Goal: Task Accomplishment & Management: Use online tool/utility

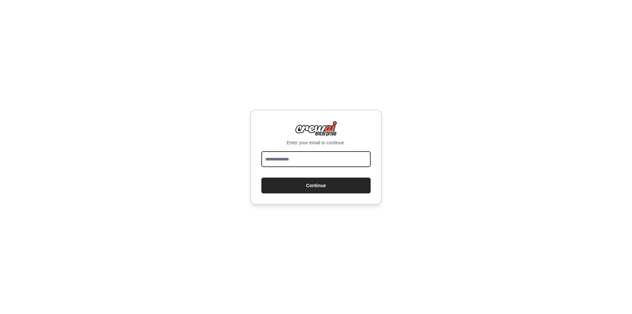
click at [310, 157] on input "email" at bounding box center [315, 159] width 109 height 16
type input "**********"
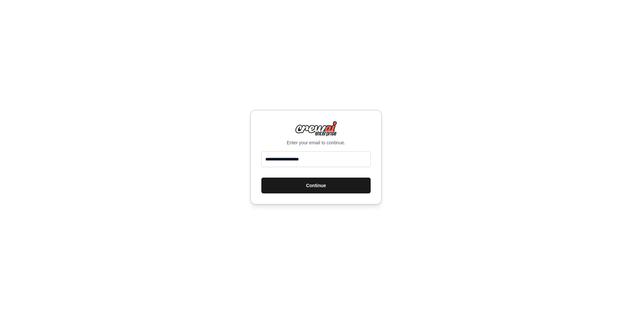
click at [327, 180] on button "Continue" at bounding box center [315, 186] width 109 height 16
type input "**********"
click at [324, 181] on button "Continue" at bounding box center [315, 186] width 109 height 16
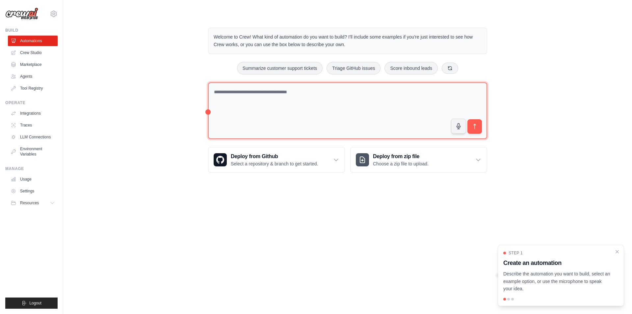
click at [292, 94] on textarea at bounding box center [347, 110] width 279 height 57
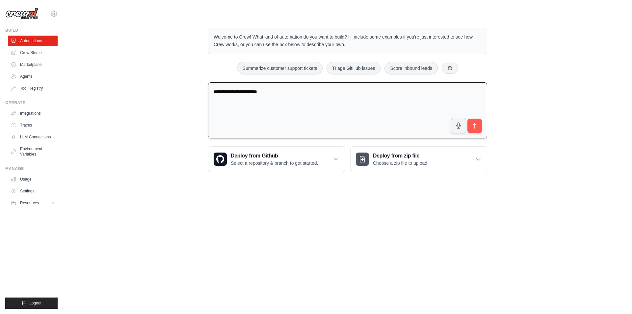
type textarea "**********"
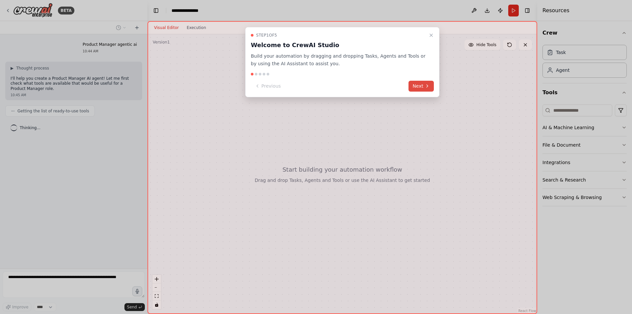
click at [425, 86] on icon at bounding box center [427, 85] width 5 height 5
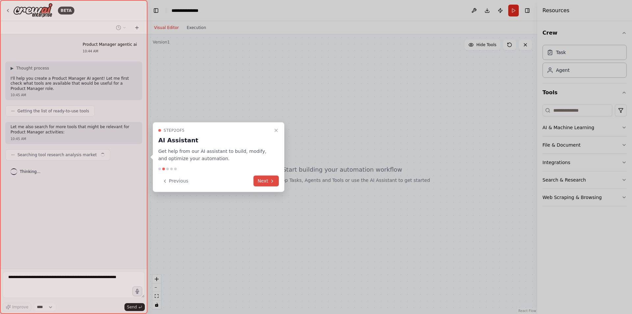
click at [262, 181] on button "Next" at bounding box center [266, 181] width 25 height 11
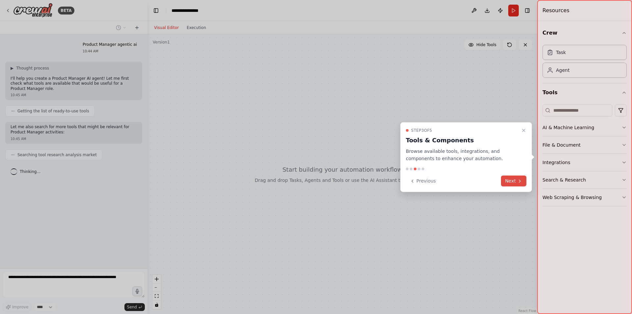
click at [517, 181] on button "Next" at bounding box center [513, 181] width 25 height 11
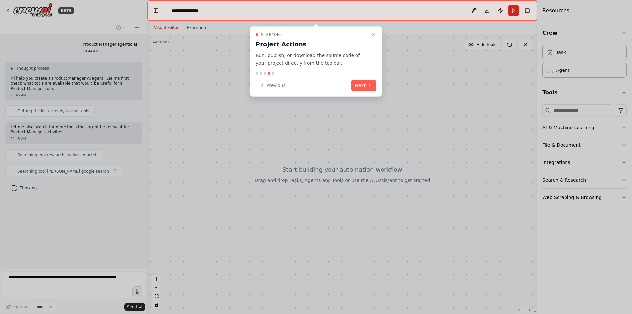
click at [363, 84] on button "Next" at bounding box center [363, 85] width 25 height 11
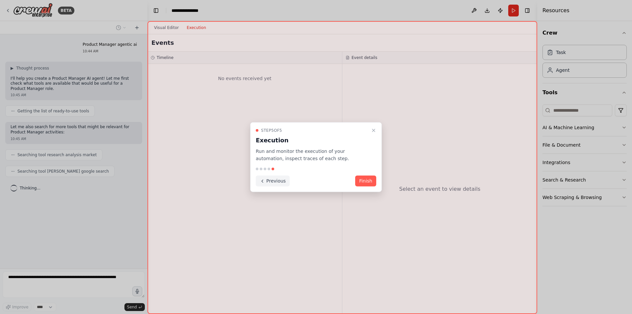
click at [274, 181] on button "Previous" at bounding box center [273, 181] width 34 height 11
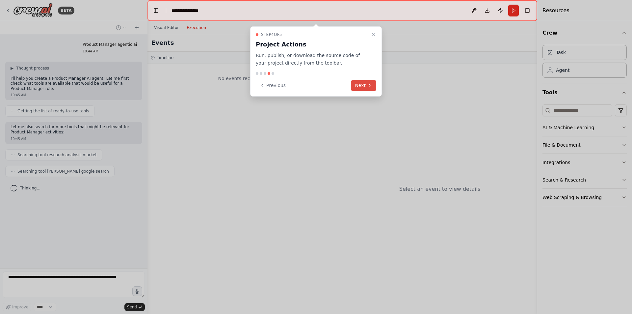
click at [361, 81] on button "Next" at bounding box center [363, 85] width 25 height 11
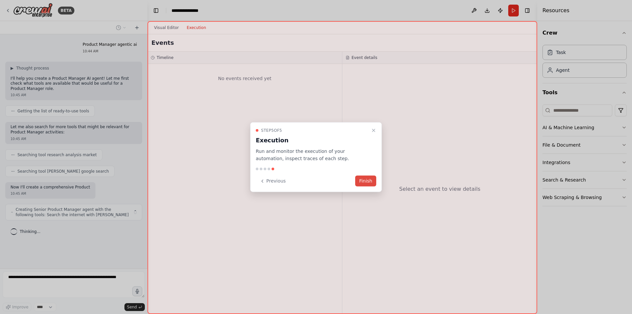
click at [365, 180] on button "Finish" at bounding box center [365, 181] width 21 height 11
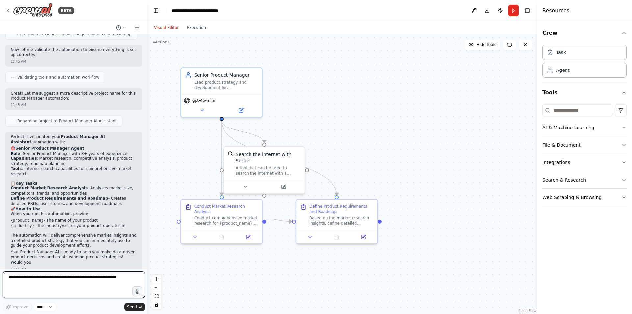
scroll to position [257, 0]
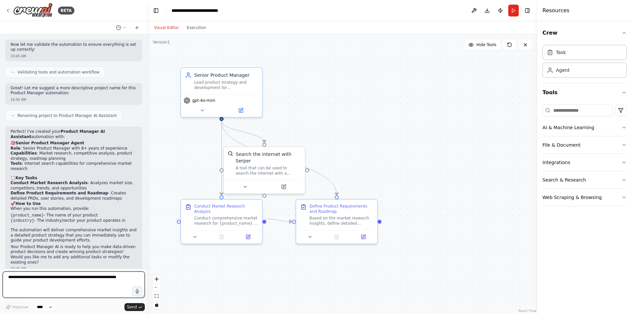
click at [32, 279] on textarea at bounding box center [74, 284] width 142 height 26
type textarea "**********"
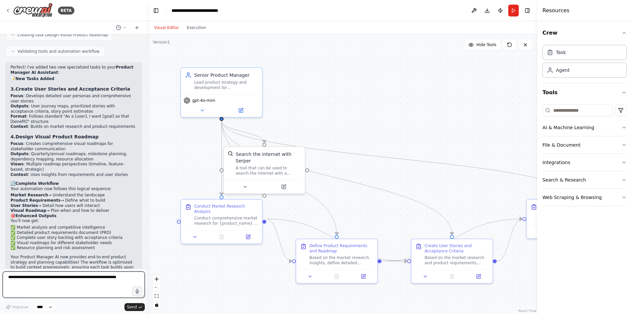
scroll to position [599, 0]
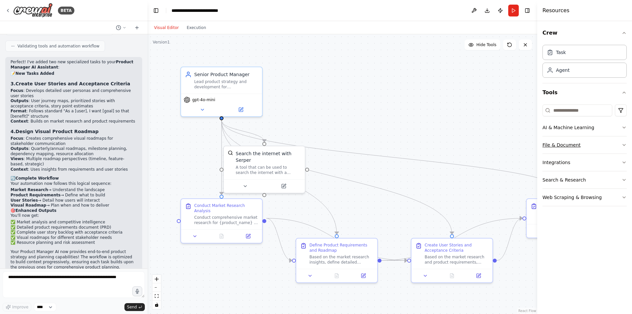
click at [579, 144] on button "File & Document" at bounding box center [585, 144] width 84 height 17
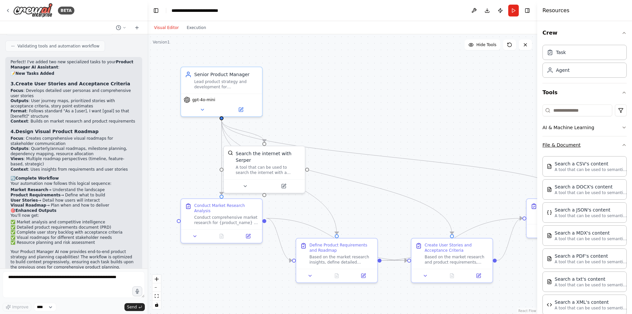
click at [579, 144] on button "File & Document" at bounding box center [585, 144] width 84 height 17
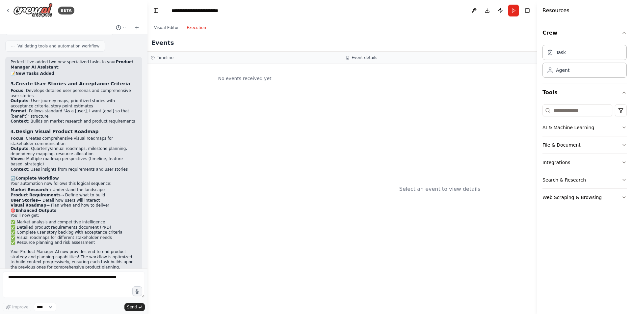
click at [198, 30] on button "Execution" at bounding box center [196, 28] width 27 height 8
click at [171, 28] on button "Visual Editor" at bounding box center [166, 28] width 33 height 8
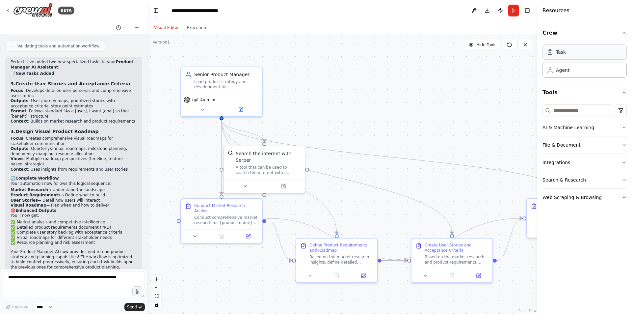
click at [602, 53] on div "Task" at bounding box center [585, 51] width 84 height 15
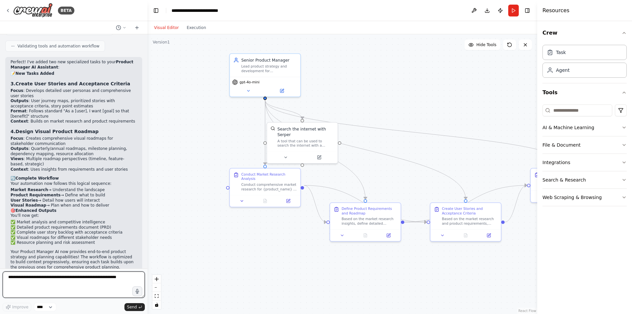
click at [95, 280] on textarea at bounding box center [74, 284] width 142 height 26
type textarea "**********"
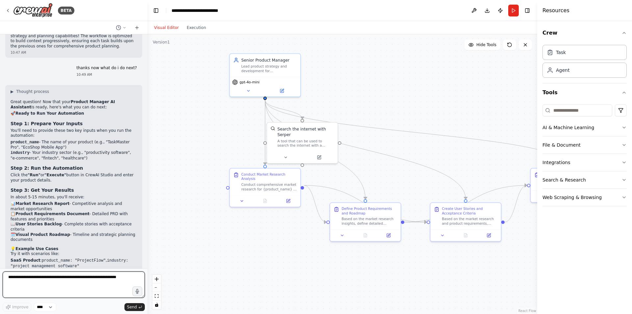
scroll to position [886, 0]
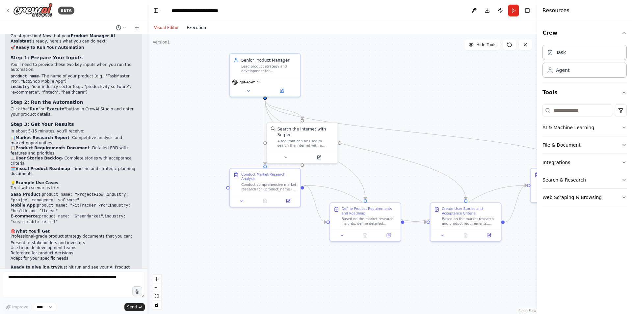
click at [193, 30] on button "Execution" at bounding box center [196, 28] width 27 height 8
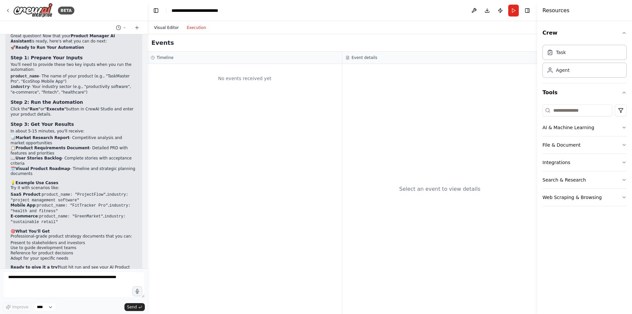
click at [163, 24] on button "Visual Editor" at bounding box center [166, 28] width 33 height 8
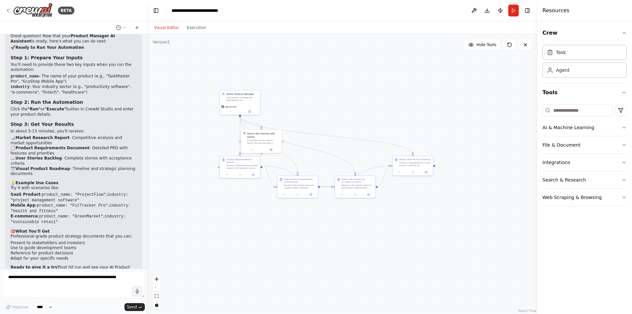
drag, startPoint x: 431, startPoint y: 227, endPoint x: 316, endPoint y: 232, distance: 115.0
click at [316, 232] on div ".deletable-edge-delete-btn { width: 20px; height: 20px; border: 0px solid #ffff…" at bounding box center [343, 174] width 390 height 280
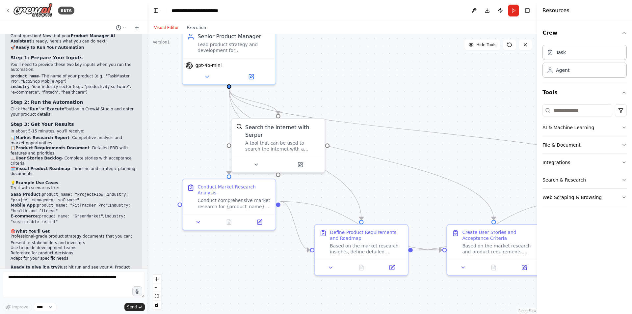
drag, startPoint x: 287, startPoint y: 248, endPoint x: 358, endPoint y: 327, distance: 105.8
click at [358, 314] on html "BETA Product Manager agentic ai 10:44 AM ▶ Thought process I'll help you create…" at bounding box center [316, 157] width 632 height 314
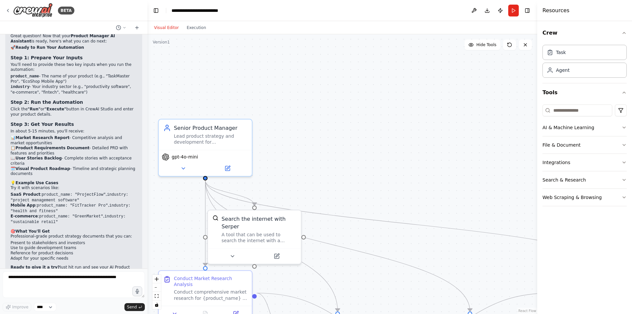
drag, startPoint x: 415, startPoint y: 138, endPoint x: 384, endPoint y: 197, distance: 67.0
click at [393, 229] on div ".deletable-edge-delete-btn { width: 20px; height: 20px; border: 0px solid #ffff…" at bounding box center [343, 174] width 390 height 280
click at [190, 135] on div "Lead product strategy and development for {product_name}, conducting market res…" at bounding box center [210, 137] width 73 height 12
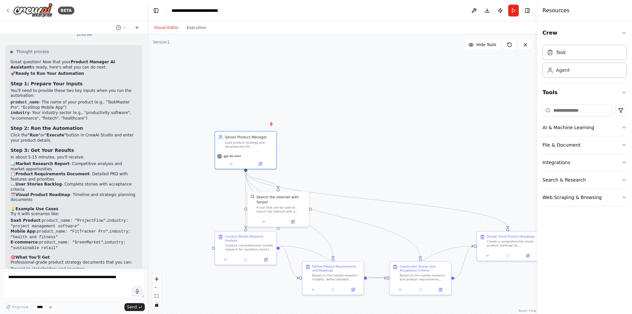
scroll to position [820, 0]
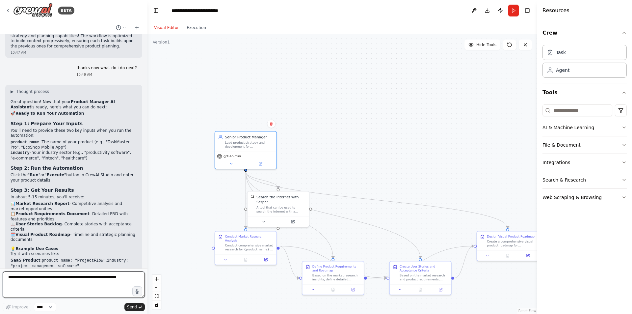
click at [93, 277] on textarea at bounding box center [74, 284] width 142 height 26
type textarea "**********"
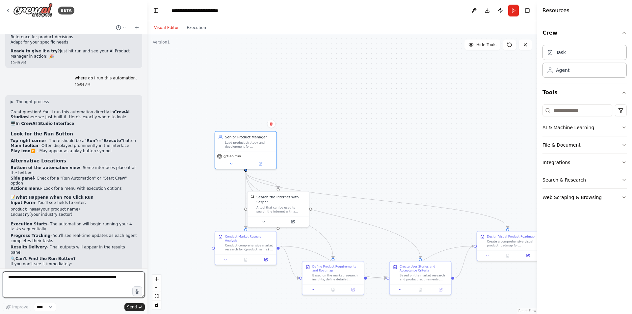
scroll to position [1091, 0]
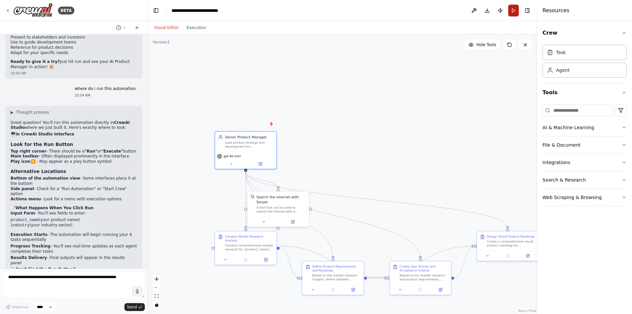
click at [516, 11] on button "Run" at bounding box center [513, 11] width 11 height 12
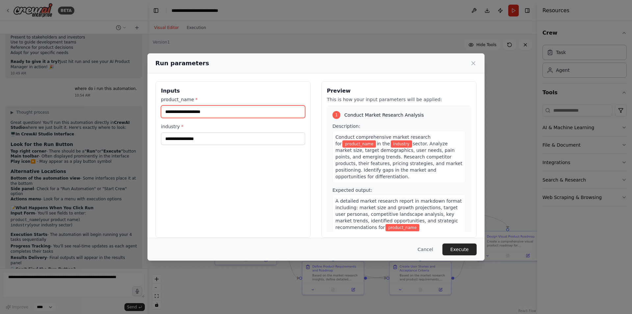
click at [250, 110] on input "product_name *" at bounding box center [233, 111] width 144 height 13
click at [428, 252] on button "Cancel" at bounding box center [426, 249] width 26 height 12
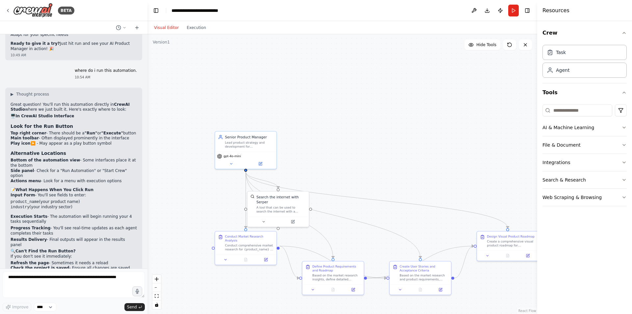
scroll to position [1124, 0]
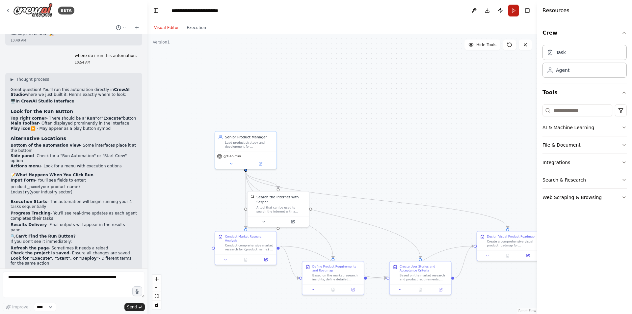
click at [514, 12] on button "Run" at bounding box center [513, 11] width 11 height 12
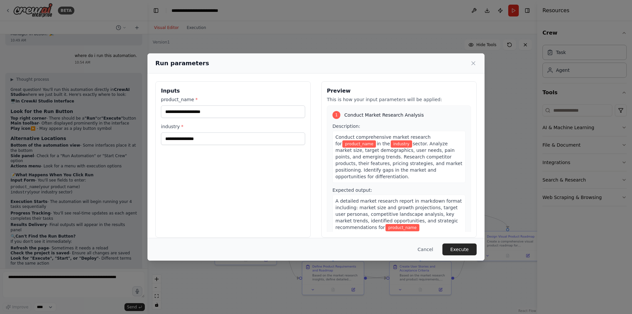
click at [434, 249] on button "Cancel" at bounding box center [426, 249] width 26 height 12
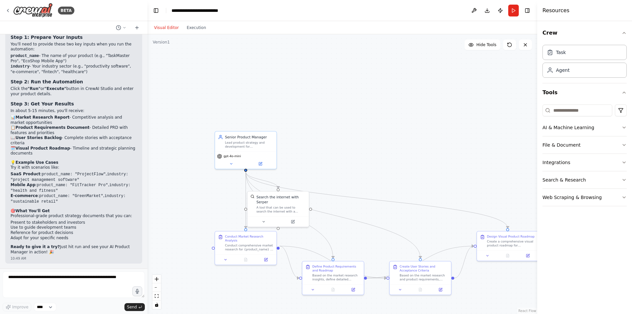
scroll to position [894, 0]
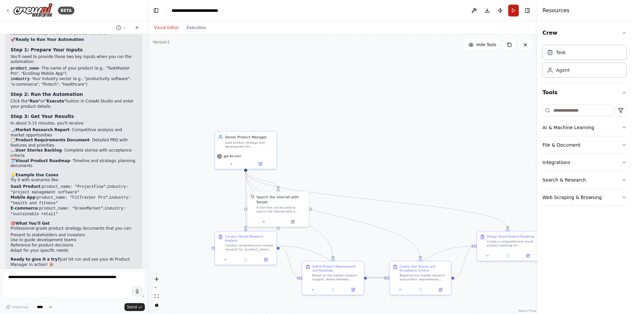
drag, startPoint x: 520, startPoint y: 10, endPoint x: 513, endPoint y: 10, distance: 6.9
click at [519, 10] on header "**********" at bounding box center [343, 10] width 390 height 21
click at [509, 10] on button "Run" at bounding box center [513, 11] width 11 height 12
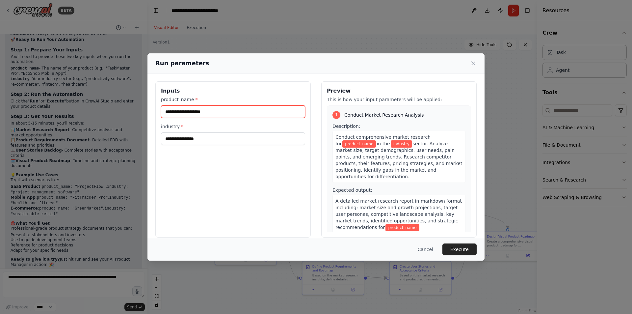
click at [174, 110] on input "product_name *" at bounding box center [233, 111] width 144 height 13
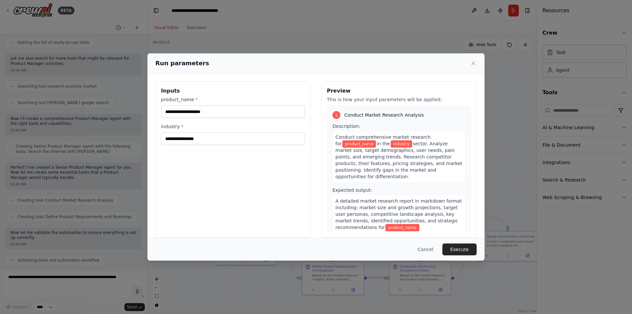
scroll to position [811, 0]
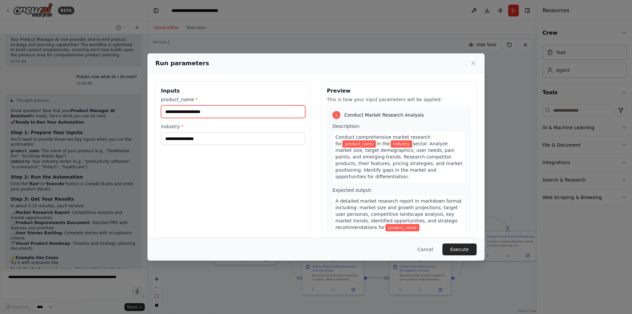
click at [174, 110] on input "product_name *" at bounding box center [233, 111] width 144 height 13
type input "**********"
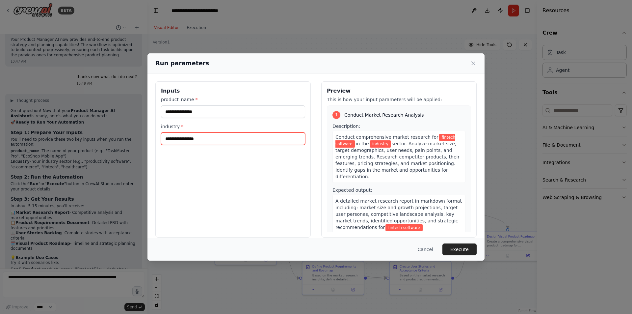
click at [204, 138] on input "industry *" at bounding box center [233, 138] width 144 height 13
type input "*******"
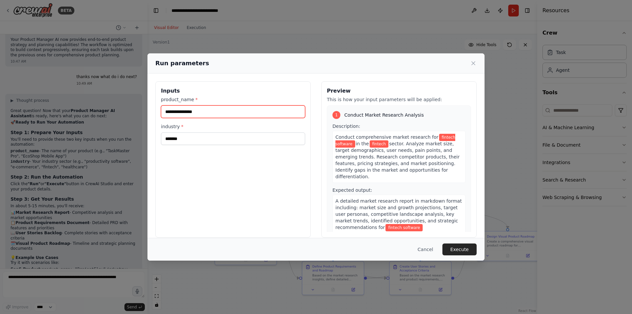
click at [181, 112] on input "**********" at bounding box center [233, 111] width 144 height 13
type input "**********"
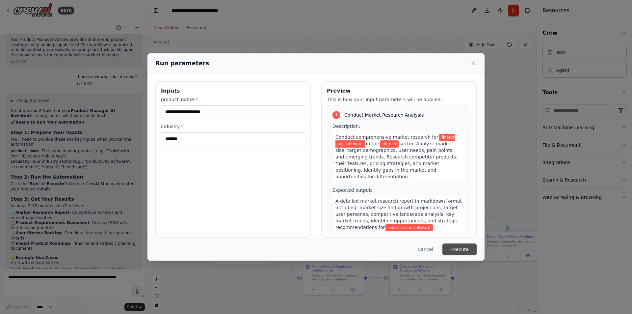
click at [466, 251] on button "Execute" at bounding box center [460, 249] width 34 height 12
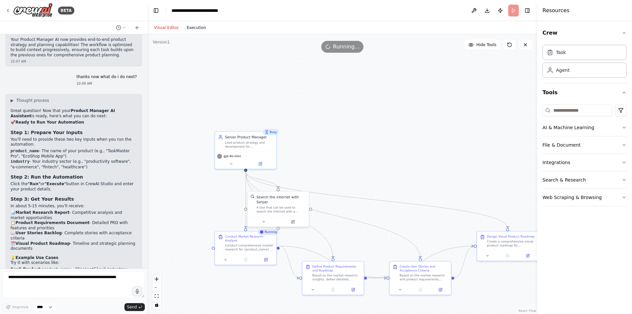
click at [189, 24] on button "Execution" at bounding box center [196, 28] width 27 height 8
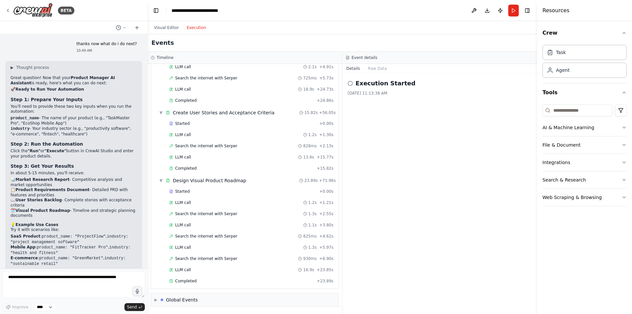
scroll to position [976, 0]
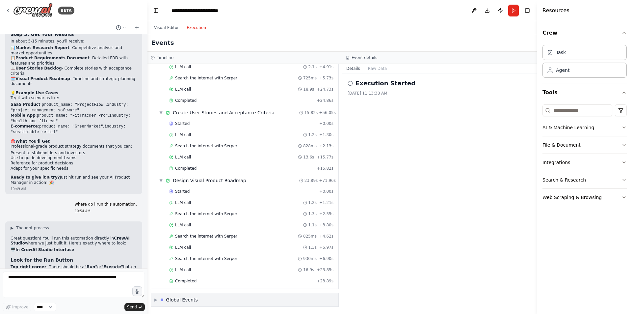
click at [157, 299] on span "▶" at bounding box center [155, 299] width 3 height 5
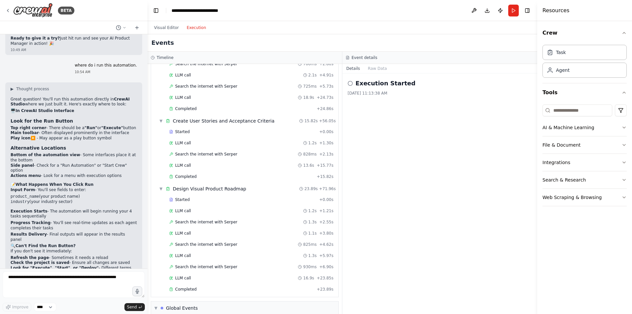
scroll to position [1124, 0]
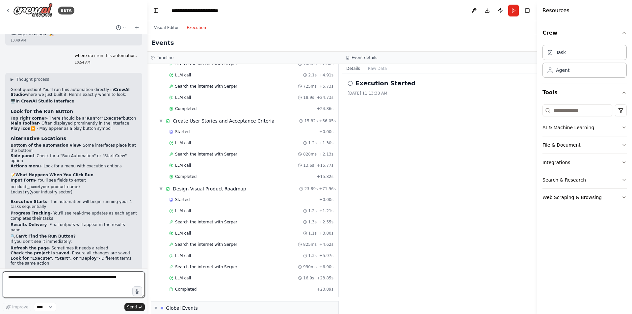
click at [63, 283] on textarea at bounding box center [74, 284] width 142 height 26
type textarea "*"
type textarea "**********"
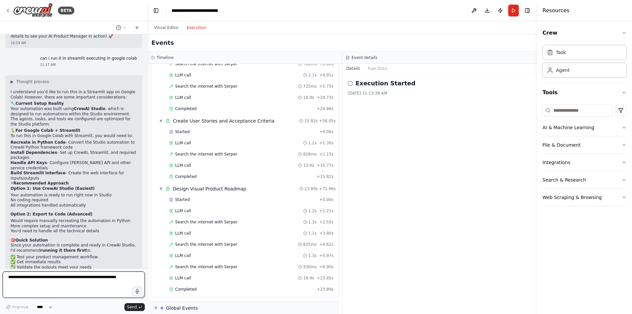
scroll to position [1376, 0]
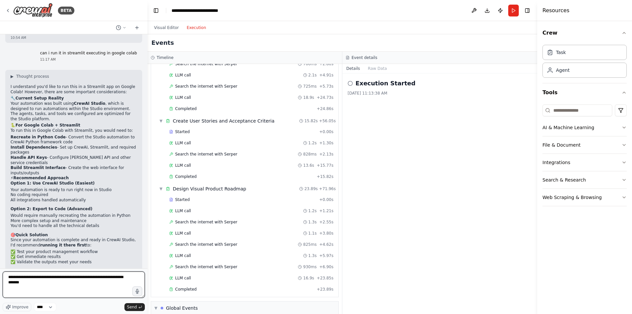
type textarea "**********"
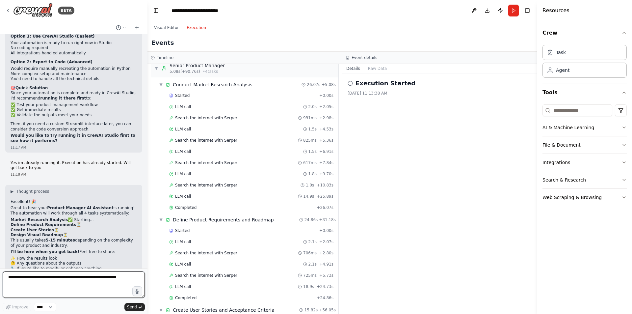
scroll to position [0, 0]
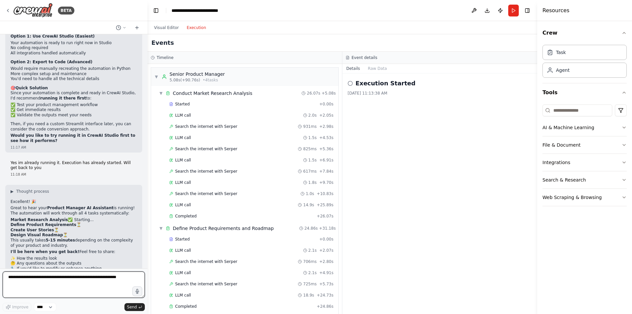
click at [111, 281] on textarea at bounding box center [74, 284] width 142 height 26
type textarea "**********"
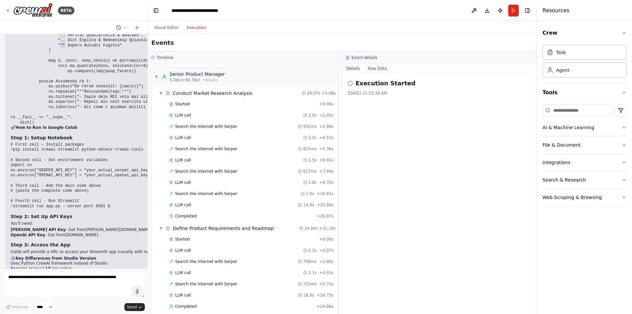
click at [379, 69] on button "Raw Data" at bounding box center [377, 68] width 27 height 9
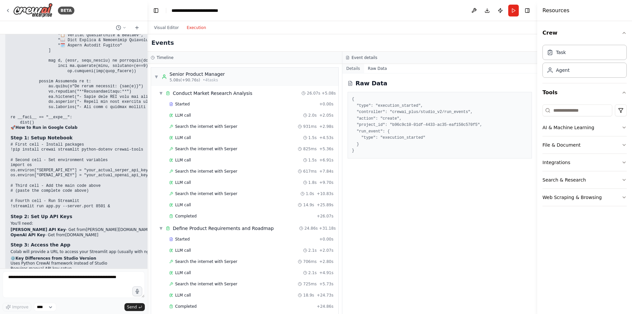
click at [354, 68] on button "Details" at bounding box center [353, 68] width 22 height 9
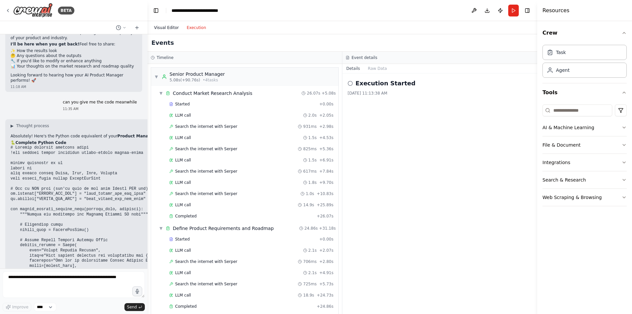
click at [167, 25] on button "Visual Editor" at bounding box center [166, 28] width 33 height 8
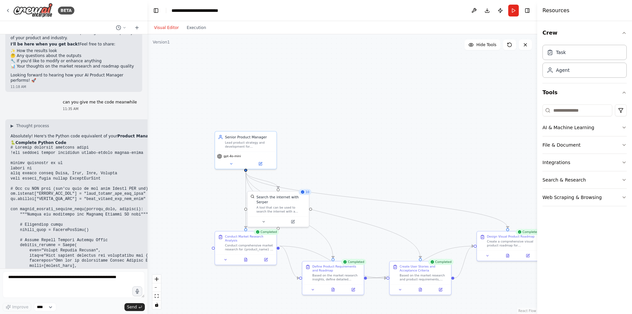
click at [197, 32] on div "Visual Editor Execution" at bounding box center [180, 27] width 60 height 13
click at [197, 29] on button "Execution" at bounding box center [196, 28] width 27 height 8
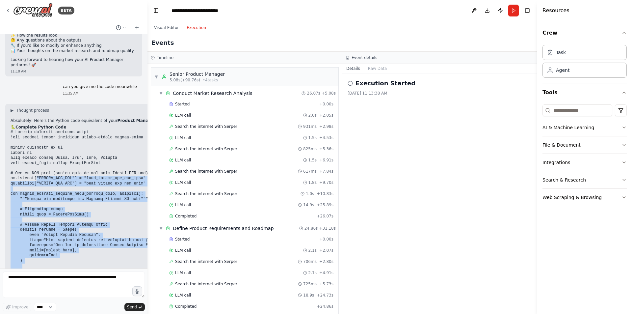
scroll to position [1730, 0]
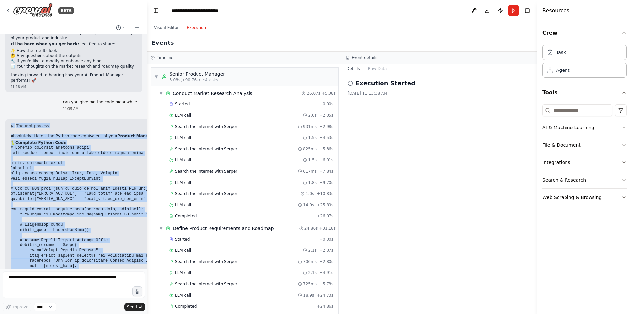
drag, startPoint x: 35, startPoint y: 219, endPoint x: 9, endPoint y: 91, distance: 131.0
copy div "▶ Thought process Absolutely! Here's the Python code equivalent of your Product…"
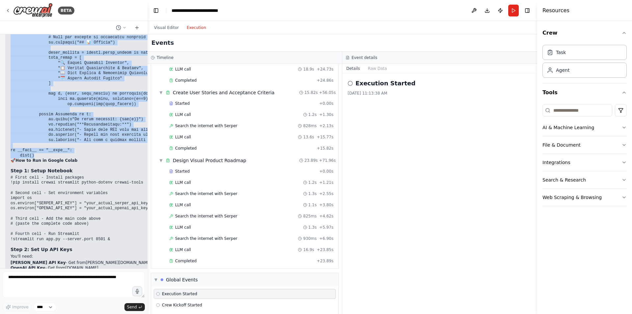
scroll to position [255, 0]
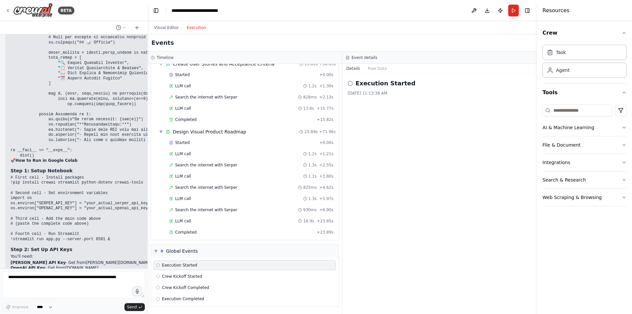
click at [204, 262] on div "Execution Started" at bounding box center [245, 265] width 182 height 10
click at [155, 251] on span "▼" at bounding box center [155, 250] width 3 height 5
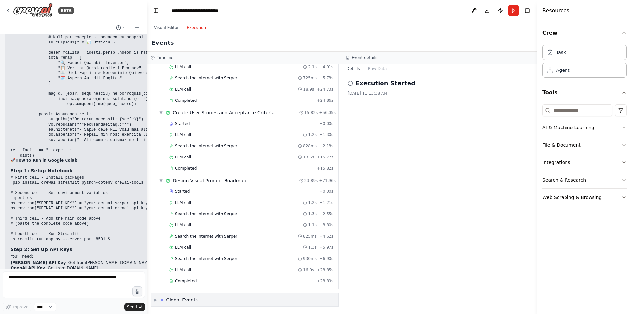
click at [156, 300] on span "▶" at bounding box center [155, 299] width 3 height 5
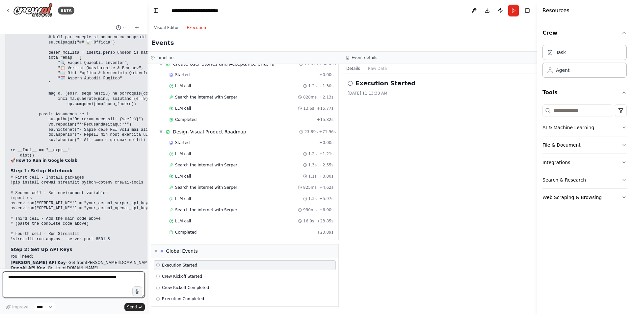
click at [52, 281] on textarea at bounding box center [74, 284] width 142 height 26
type textarea "**********"
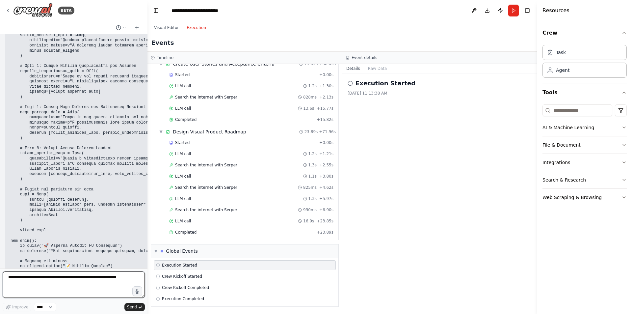
scroll to position [1958, 0]
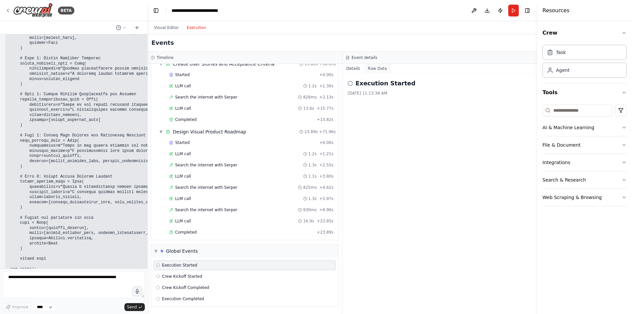
click at [375, 68] on button "Raw Data" at bounding box center [377, 68] width 27 height 9
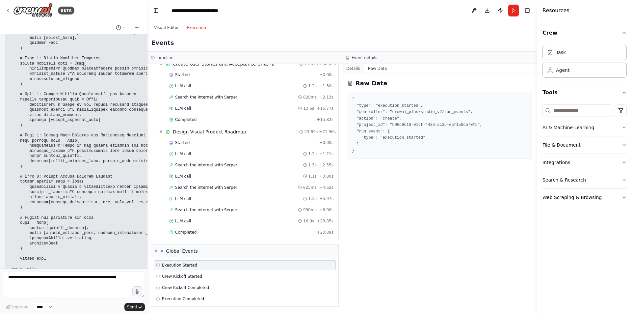
click at [348, 66] on button "Details" at bounding box center [353, 68] width 22 height 9
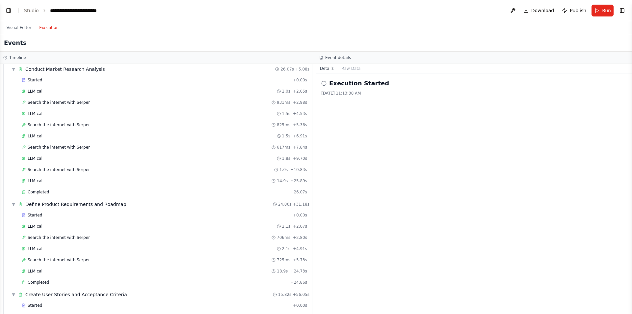
scroll to position [0, 0]
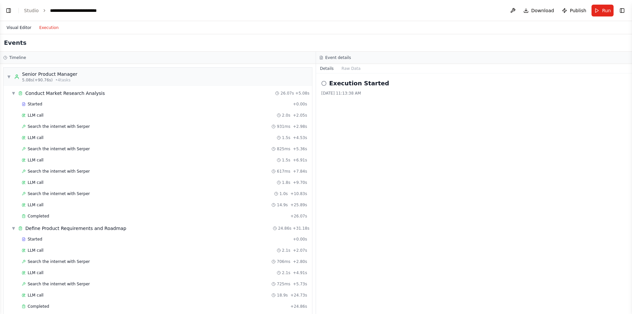
click at [22, 29] on button "Visual Editor" at bounding box center [19, 28] width 33 height 8
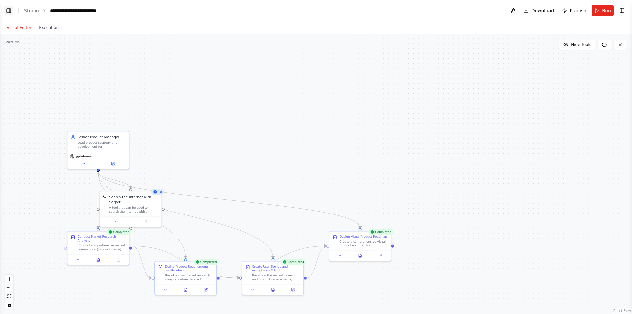
click at [10, 7] on button "Toggle Left Sidebar" at bounding box center [8, 10] width 9 height 9
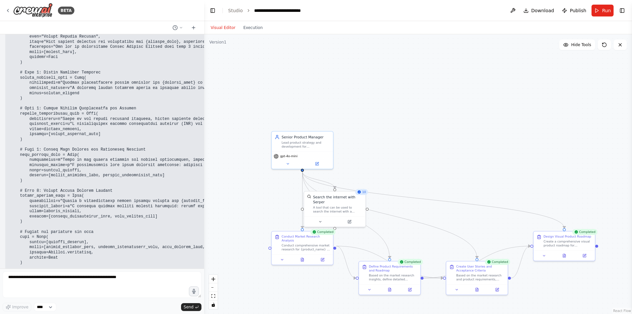
scroll to position [1475, 0]
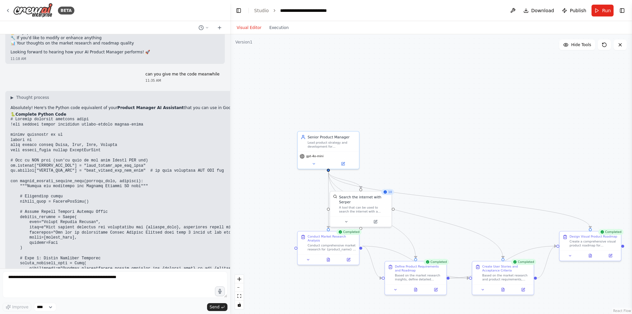
drag, startPoint x: 146, startPoint y: 164, endPoint x: 230, endPoint y: 155, distance: 84.8
click at [230, 155] on div "BETA Product Manager agentic ai 10:44 AM ▶ Thought process I'll help you create…" at bounding box center [316, 157] width 632 height 314
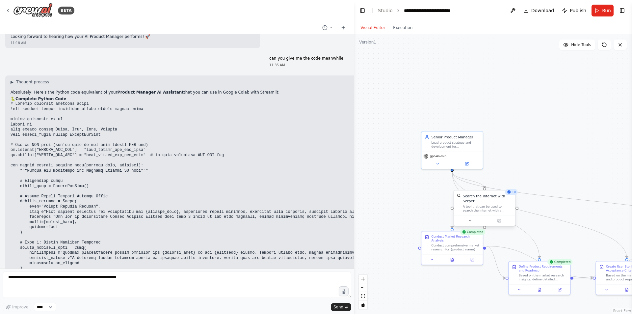
scroll to position [1429, 0]
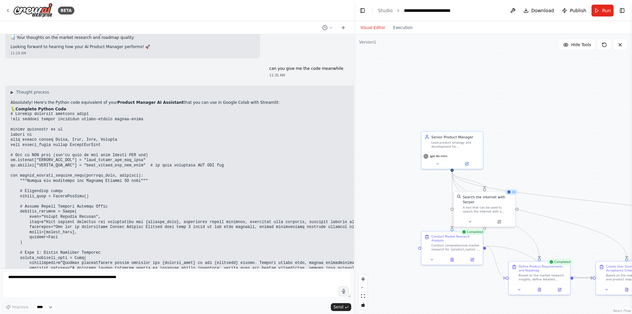
drag, startPoint x: 228, startPoint y: 144, endPoint x: 196, endPoint y: 108, distance: 47.8
click at [462, 203] on div "BETA Product Manager agentic ai 10:44 AM ▶ Thought process I'll help you create…" at bounding box center [316, 157] width 632 height 314
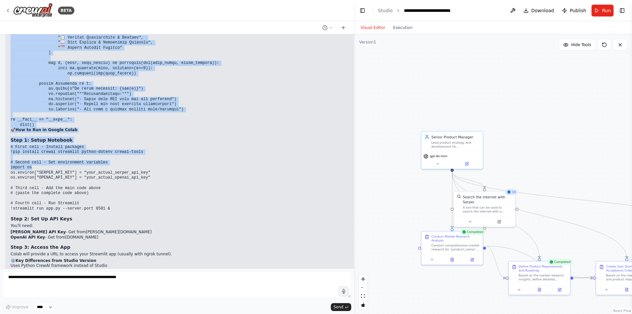
scroll to position [2186, 0]
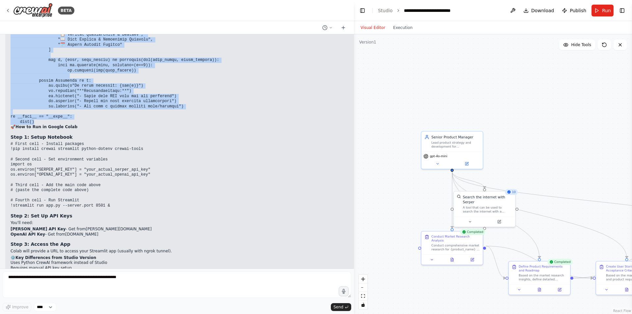
drag, startPoint x: 9, startPoint y: 103, endPoint x: 74, endPoint y: 115, distance: 66.3
copy code "def create_product_manager_crew(product_name, industry): """Create and configur…"
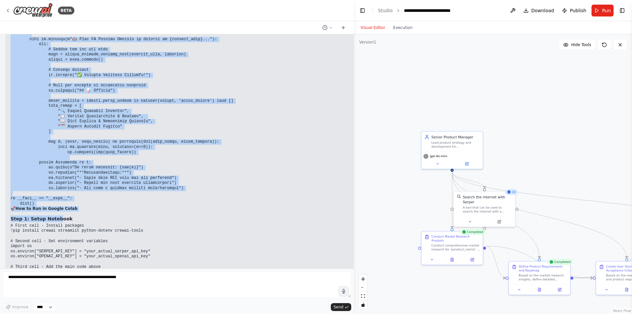
scroll to position [2153, 0]
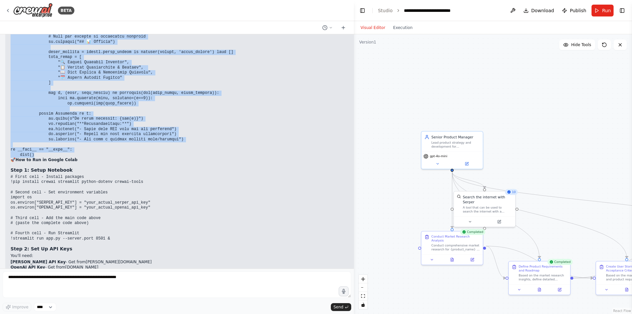
drag, startPoint x: 15, startPoint y: 133, endPoint x: 67, endPoint y: 151, distance: 54.7
copy code "def main(): st.title("🚀 Product Manager AI Assistant") st.markdown("*Get compre…"
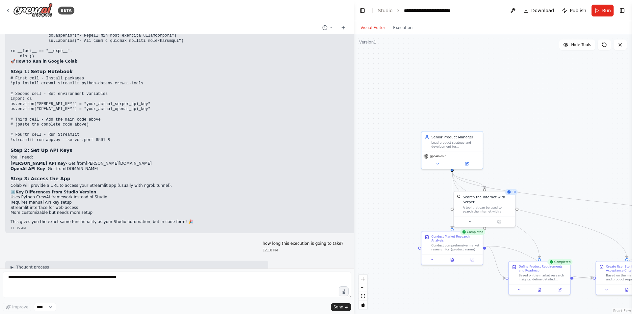
scroll to position [2252, 0]
click at [22, 134] on code "# First cell - Install packages !pip install crewai streamlit python-dotenv cre…" at bounding box center [81, 109] width 140 height 66
copy div "!streamlit run app.py --server.port 8501 &"
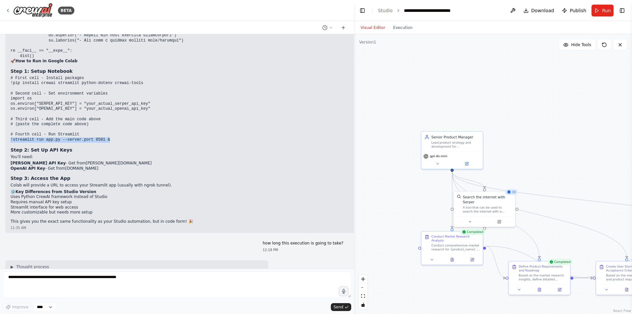
scroll to position [2219, 0]
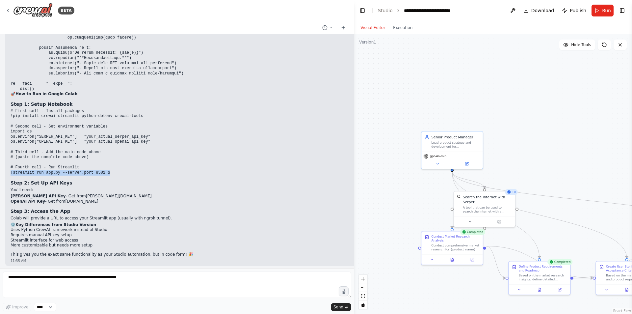
copy div "!streamlit run app.py --server.port 8501 &"
click at [402, 28] on button "Execution" at bounding box center [402, 28] width 27 height 8
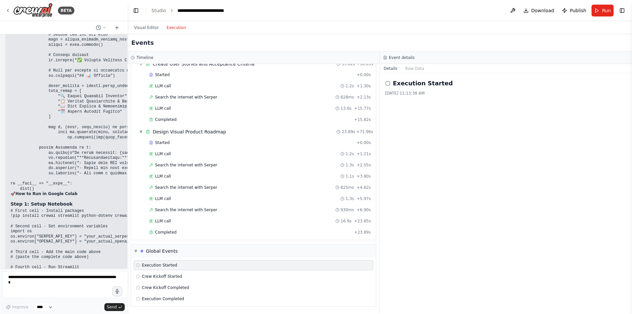
scroll to position [2664, 0]
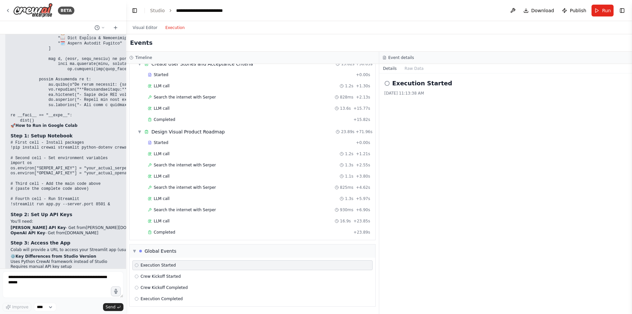
drag, startPoint x: 354, startPoint y: 178, endPoint x: 126, endPoint y: 165, distance: 228.3
click at [126, 165] on div "BETA Product Manager agentic ai 10:44 AM ▶ Thought process I'll help you create…" at bounding box center [316, 157] width 632 height 314
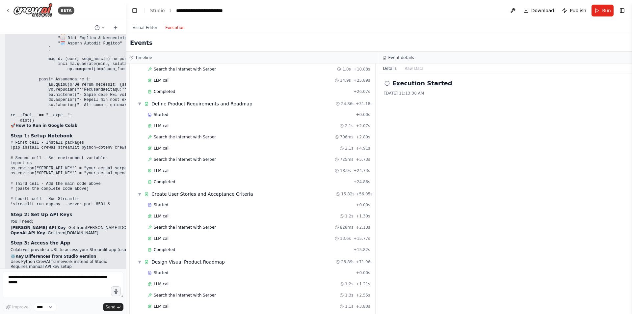
scroll to position [255, 0]
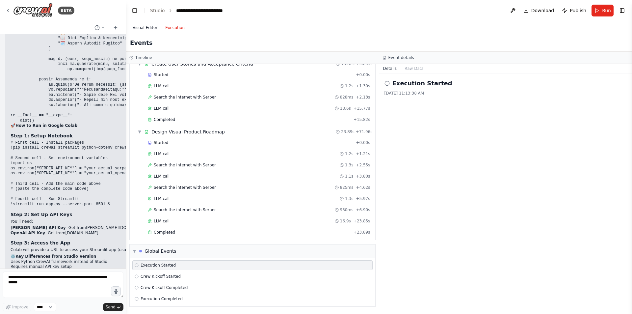
click at [144, 27] on button "Visual Editor" at bounding box center [145, 28] width 33 height 8
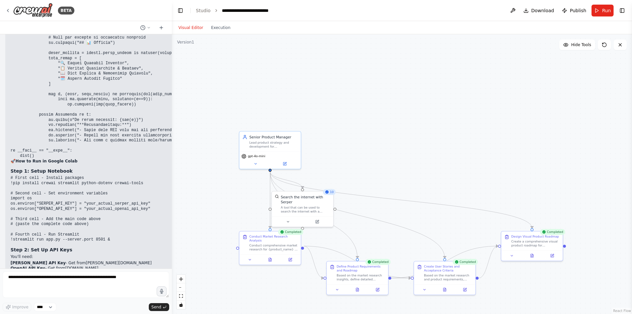
drag, startPoint x: 126, startPoint y: 219, endPoint x: 172, endPoint y: 216, distance: 46.2
click at [172, 216] on div "BETA Product Manager agentic ai 10:44 AM ▶ Thought process I'll help you create…" at bounding box center [316, 157] width 632 height 314
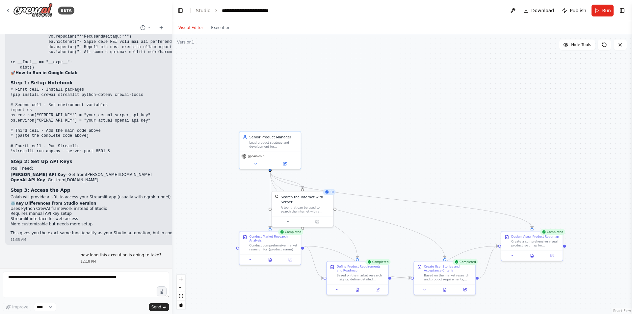
scroll to position [2615, 0]
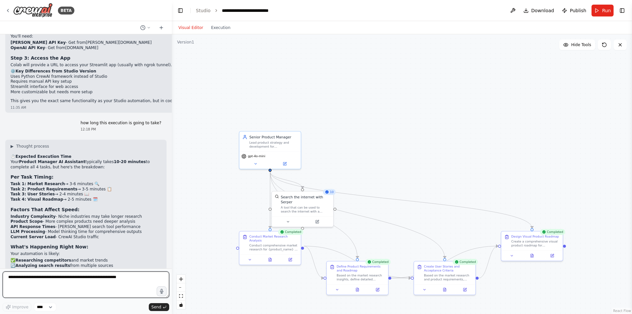
click at [64, 280] on textarea at bounding box center [86, 284] width 167 height 26
type textarea "**********"
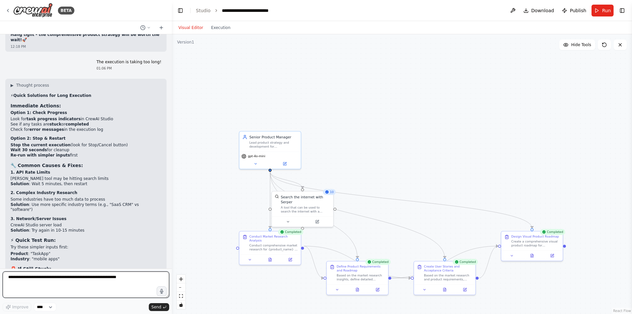
scroll to position [2909, 0]
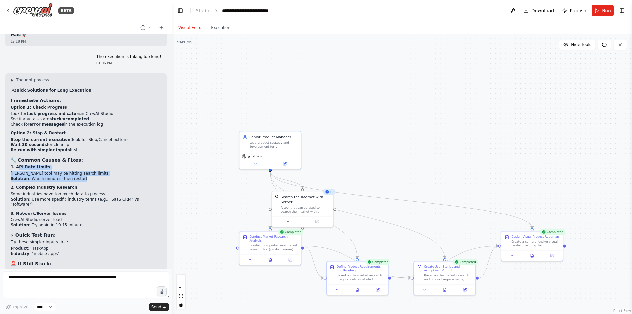
drag, startPoint x: 17, startPoint y: 92, endPoint x: 94, endPoint y: 99, distance: 77.5
click at [94, 99] on div "▶ Thought process ⚡ Quick Solutions for Long Execution Immediate Actions: Optio…" at bounding box center [86, 206] width 151 height 259
click at [106, 185] on p "2. Complex Industry Research" at bounding box center [86, 187] width 151 height 5
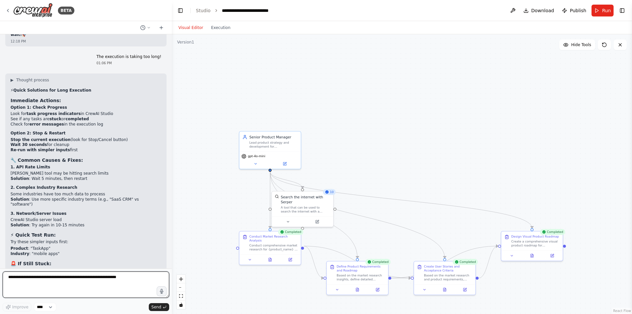
click at [75, 282] on textarea at bounding box center [86, 284] width 167 height 26
type textarea "*"
type textarea "**********"
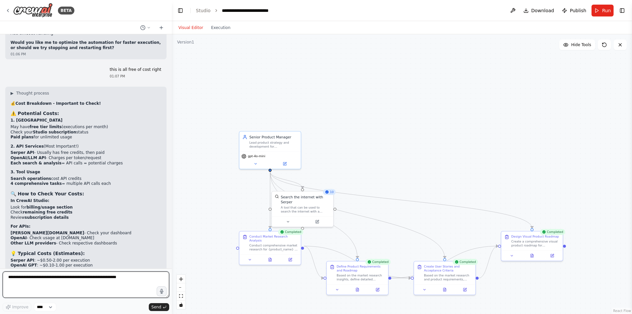
scroll to position [3201, 0]
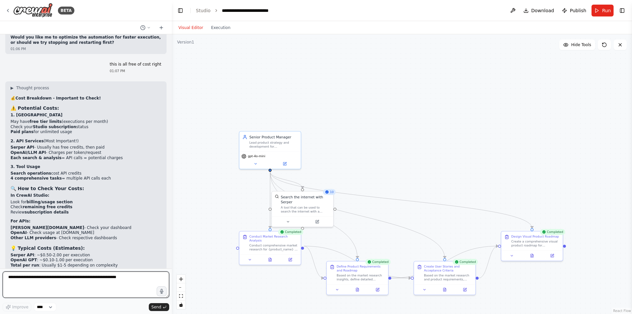
click at [38, 283] on textarea at bounding box center [86, 284] width 167 height 26
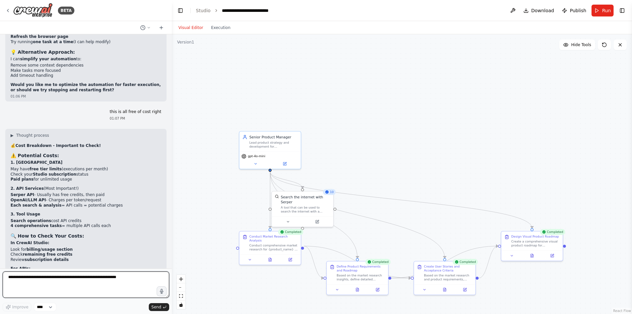
scroll to position [3036, 0]
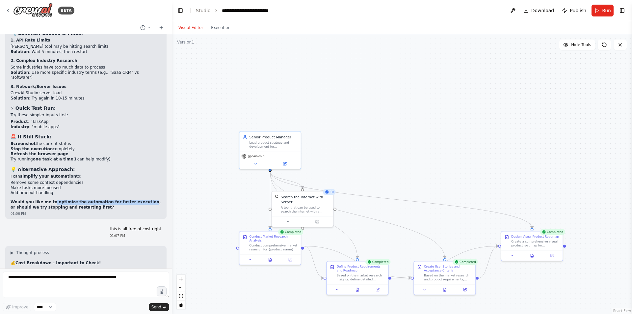
drag, startPoint x: 51, startPoint y: 121, endPoint x: 135, endPoint y: 120, distance: 84.3
click at [135, 200] on strong "Would you like me to optimize the automation for faster execution, or should we…" at bounding box center [86, 205] width 150 height 10
copy strong "optimize the automation for faster execution"
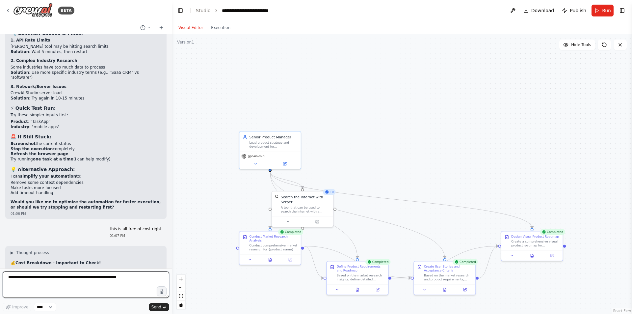
click at [76, 278] on textarea at bounding box center [86, 284] width 167 height 26
paste textarea "**********"
type textarea "**********"
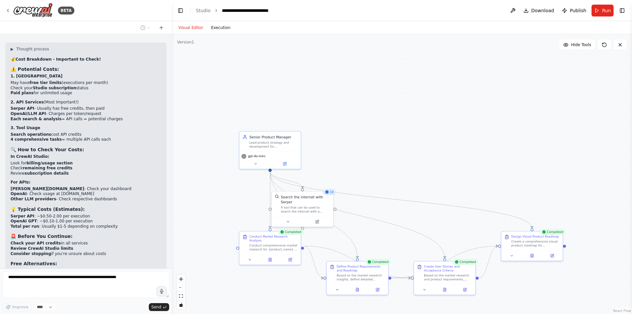
click at [220, 25] on button "Execution" at bounding box center [220, 28] width 27 height 8
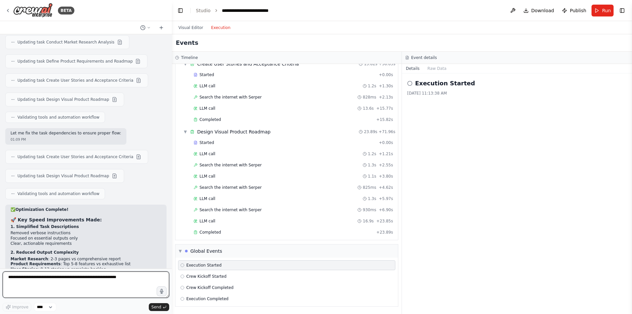
scroll to position [3678, 0]
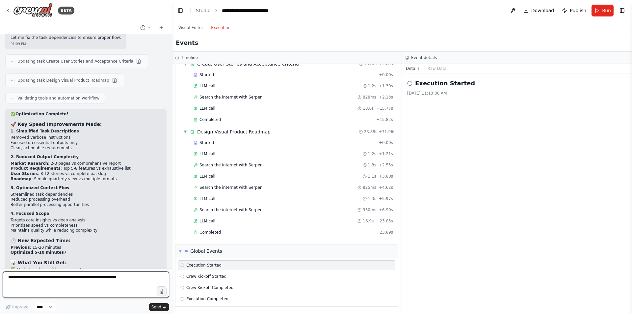
click at [51, 277] on textarea at bounding box center [86, 284] width 167 height 26
type textarea "***"
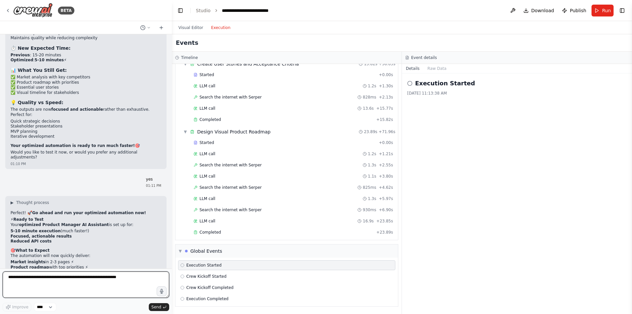
scroll to position [3877, 0]
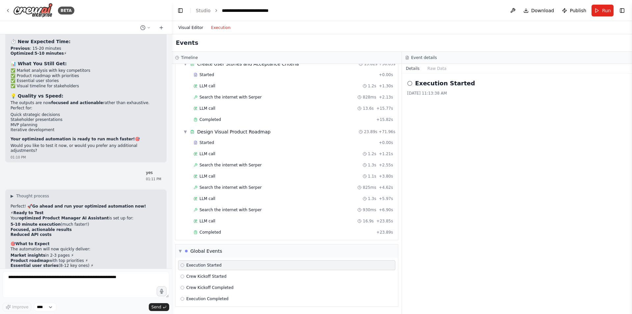
click at [186, 24] on button "Visual Editor" at bounding box center [191, 28] width 33 height 8
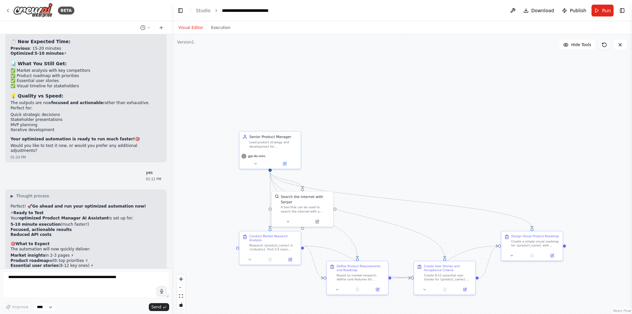
click at [601, 41] on button at bounding box center [604, 45] width 13 height 11
click at [605, 44] on icon at bounding box center [604, 44] width 5 height 5
click at [581, 44] on span "Hide Tools" at bounding box center [581, 44] width 20 height 5
click at [581, 44] on span "Show Tools" at bounding box center [581, 44] width 22 height 5
click at [581, 44] on span "Hide Tools" at bounding box center [581, 44] width 20 height 5
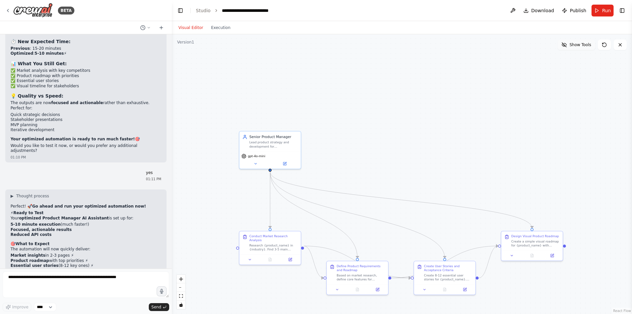
click at [581, 44] on span "Show Tools" at bounding box center [581, 44] width 22 height 5
click at [607, 43] on icon at bounding box center [604, 44] width 5 height 5
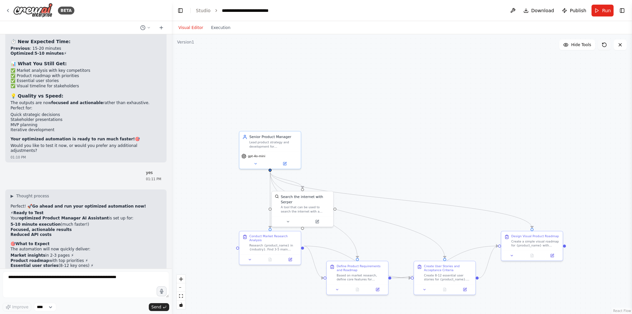
click at [607, 43] on icon at bounding box center [604, 44] width 5 height 5
click at [603, 13] on span "Run" at bounding box center [606, 10] width 9 height 7
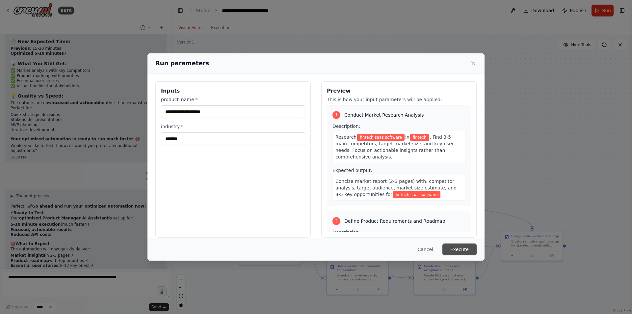
click at [468, 251] on button "Execute" at bounding box center [460, 249] width 34 height 12
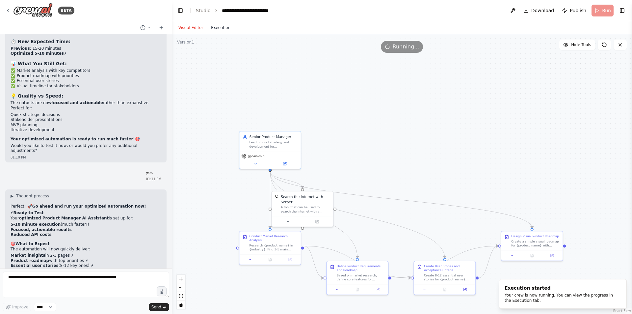
click at [222, 28] on button "Execution" at bounding box center [220, 28] width 27 height 8
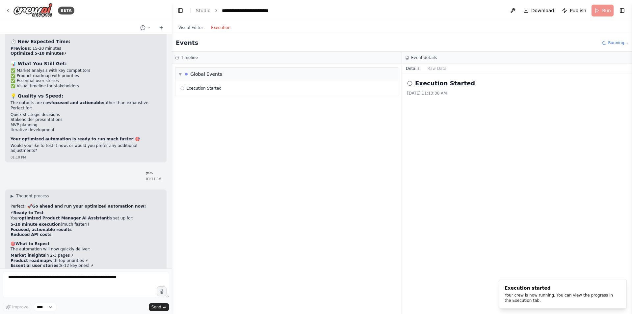
scroll to position [0, 0]
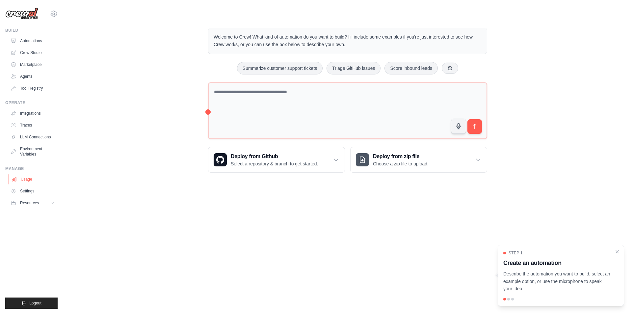
click at [32, 180] on link "Usage" at bounding box center [34, 179] width 50 height 11
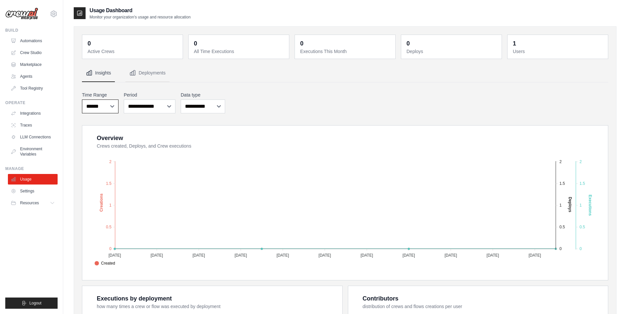
click at [113, 104] on select "***** ****** *******" at bounding box center [100, 106] width 37 height 14
click at [303, 111] on div "**********" at bounding box center [345, 102] width 527 height 24
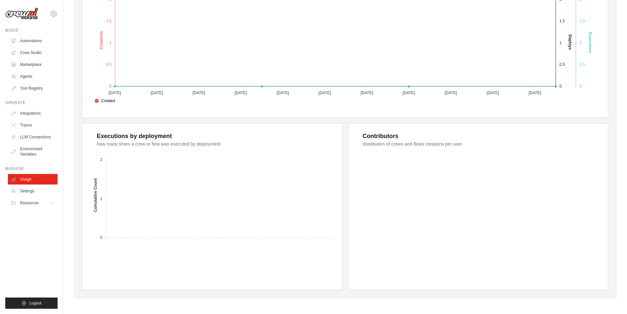
scroll to position [164, 0]
